Goal: Find specific page/section

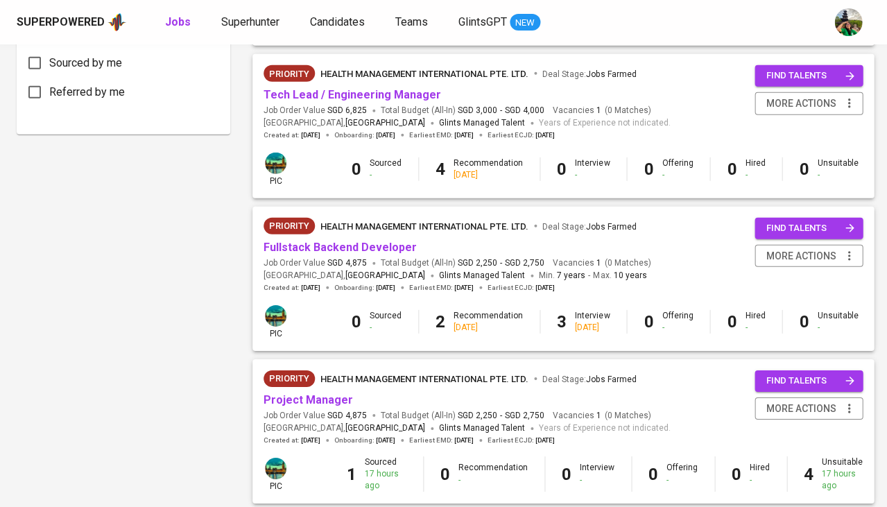
scroll to position [792, 0]
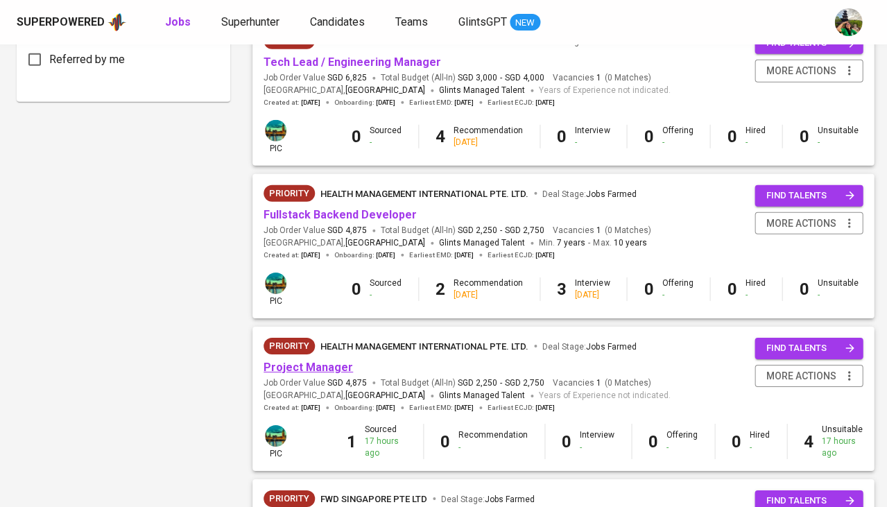
click at [321, 361] on link "Project Manager" at bounding box center [308, 367] width 89 height 13
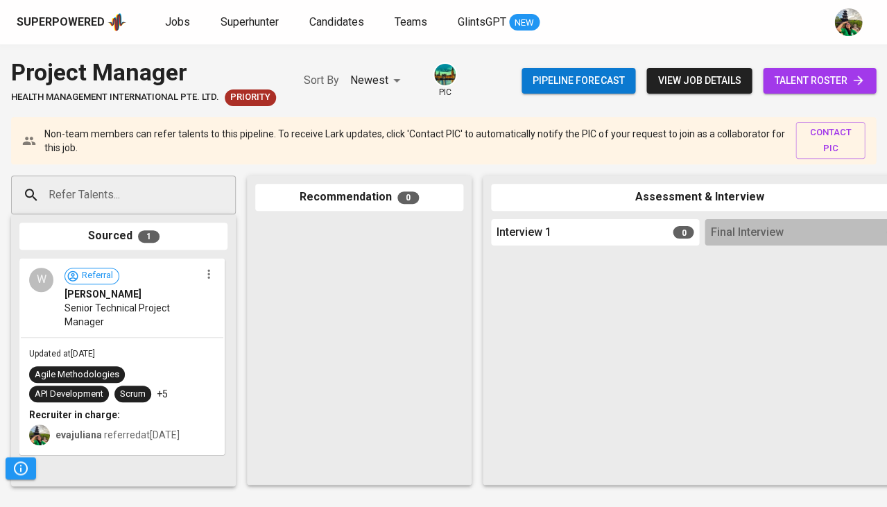
click at [804, 72] on span "talent roster" at bounding box center [819, 80] width 91 height 17
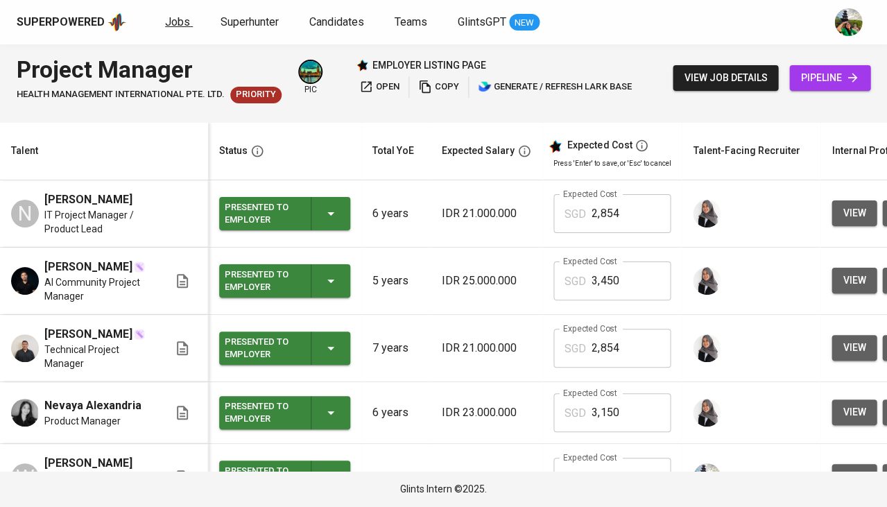
click at [189, 19] on link "Jobs" at bounding box center [179, 22] width 28 height 17
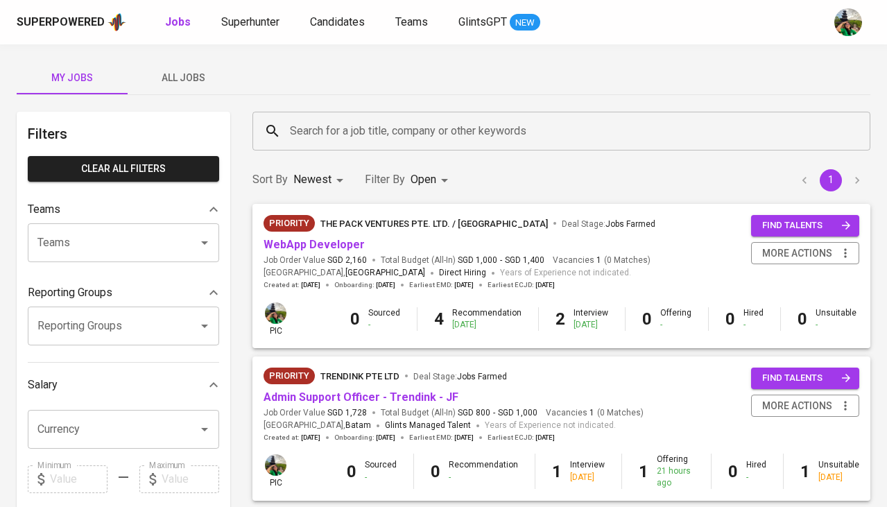
scroll to position [62, 0]
